Goal: Check status: Check status

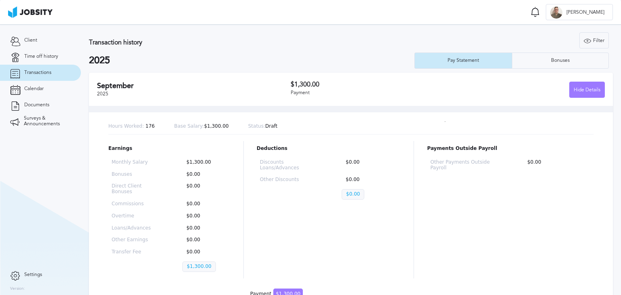
click at [41, 1] on section "Transactions Notifications Mark all as seen No notifications to show ... E Erwi…" at bounding box center [310, 12] width 621 height 24
